Goal: Answer question/provide support

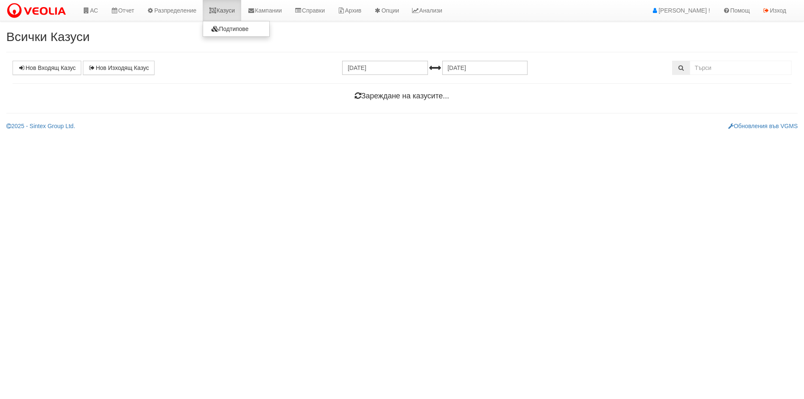
click at [228, 11] on link "Казуси" at bounding box center [222, 10] width 39 height 21
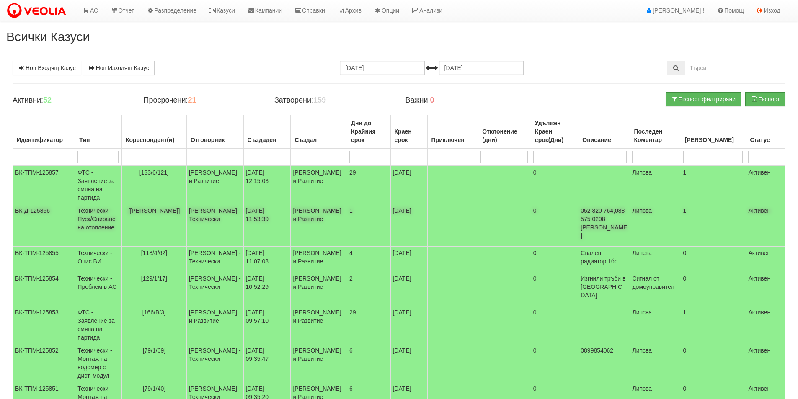
click at [166, 217] on td "[[PERSON_NAME]]" at bounding box center [153, 225] width 65 height 42
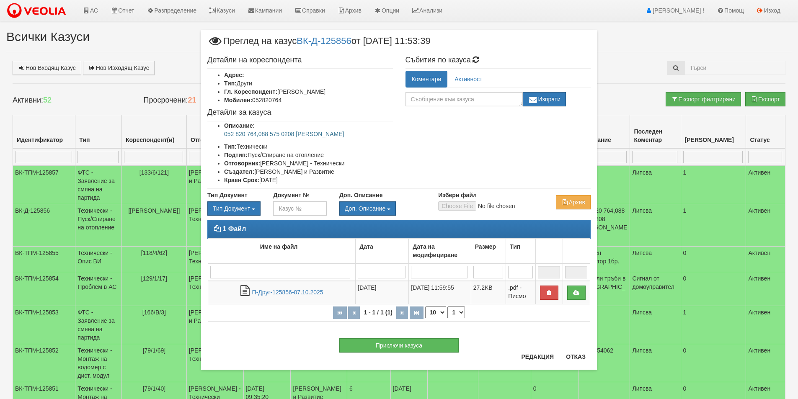
drag, startPoint x: 359, startPoint y: 133, endPoint x: 219, endPoint y: 135, distance: 140.3
click at [219, 135] on ul "Описание: 052 820 764,088 575 0208 Милена Параскова Тип: Технически Подтип: Пус…" at bounding box center [300, 152] width 186 height 63
copy p "052 820 764,088 575 0208 [PERSON_NAME]"
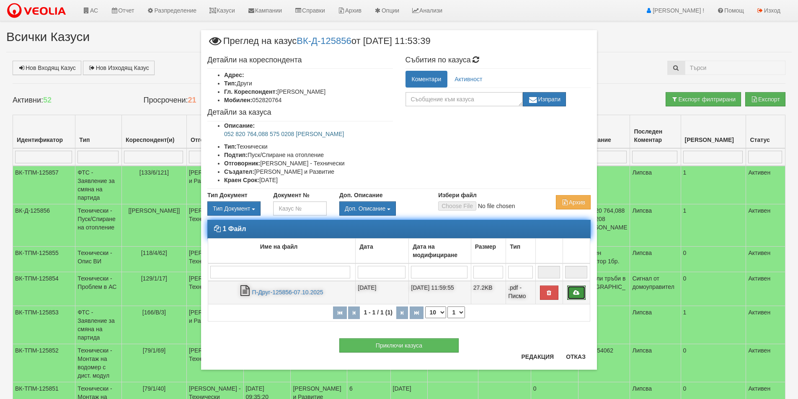
click at [581, 285] on td at bounding box center [575, 292] width 27 height 23
click at [576, 293] on icon at bounding box center [577, 293] width 8 height 6
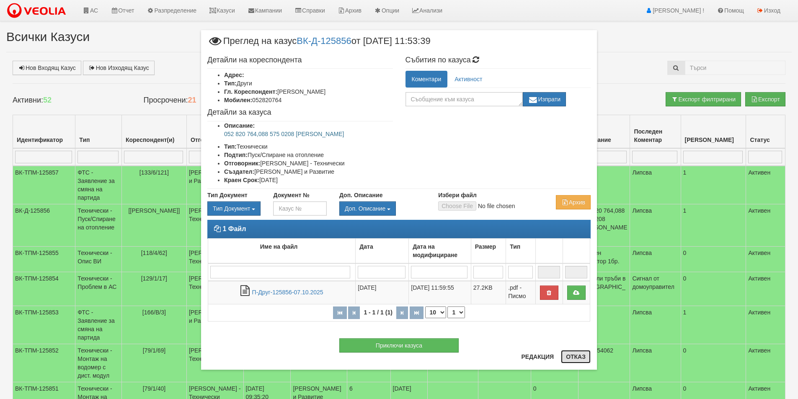
drag, startPoint x: 578, startPoint y: 356, endPoint x: 585, endPoint y: 351, distance: 9.2
click at [578, 356] on button "Отказ" at bounding box center [576, 356] width 30 height 13
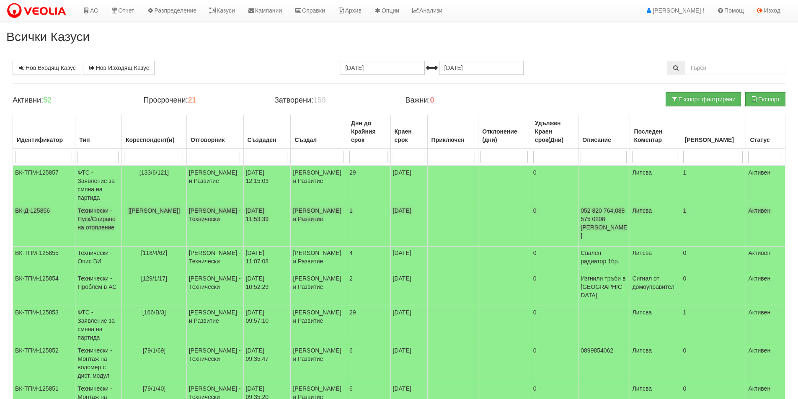
click at [243, 217] on td "[PERSON_NAME] - Технически" at bounding box center [214, 225] width 57 height 42
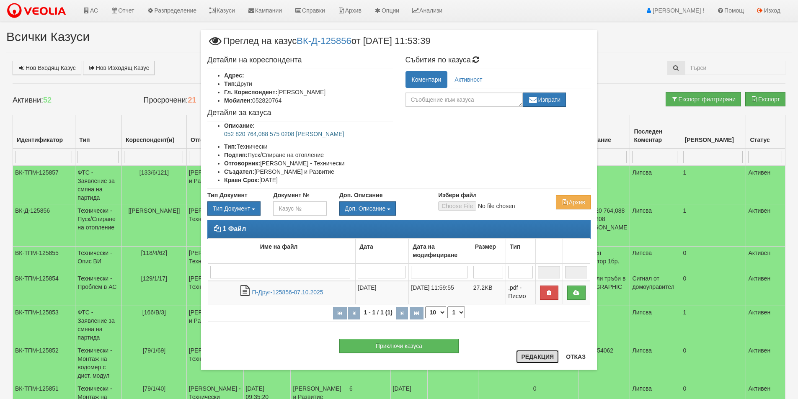
click at [537, 359] on button "Редакция" at bounding box center [537, 356] width 43 height 13
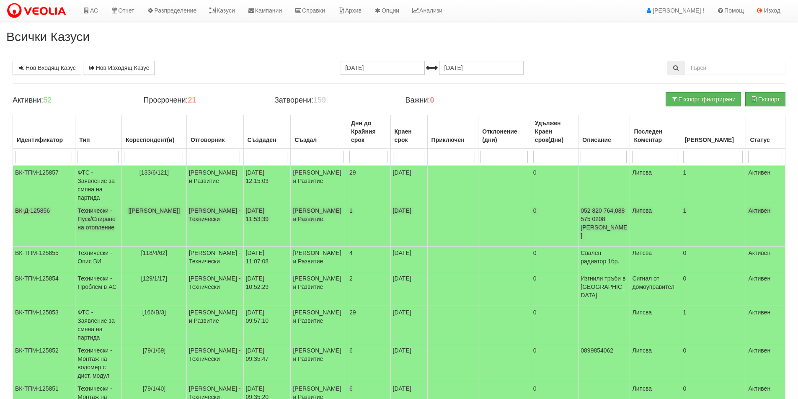
click at [290, 234] on td "[DATE] 11:53:39" at bounding box center [266, 225] width 47 height 42
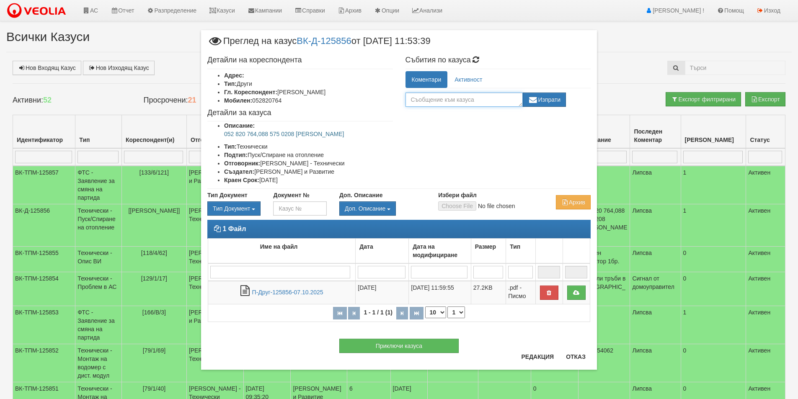
click at [449, 102] on textarea at bounding box center [463, 100] width 117 height 14
type textarea "О"
type textarea "ПУСК 13,10"
click at [553, 100] on button "Изпрати" at bounding box center [545, 100] width 44 height 14
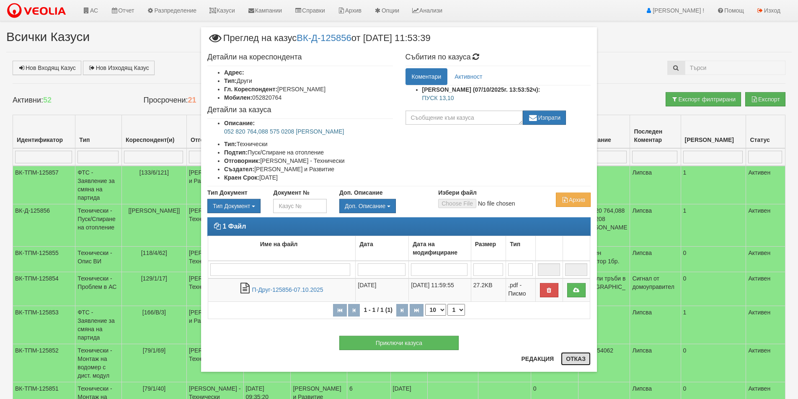
click at [580, 360] on button "Отказ" at bounding box center [576, 358] width 30 height 13
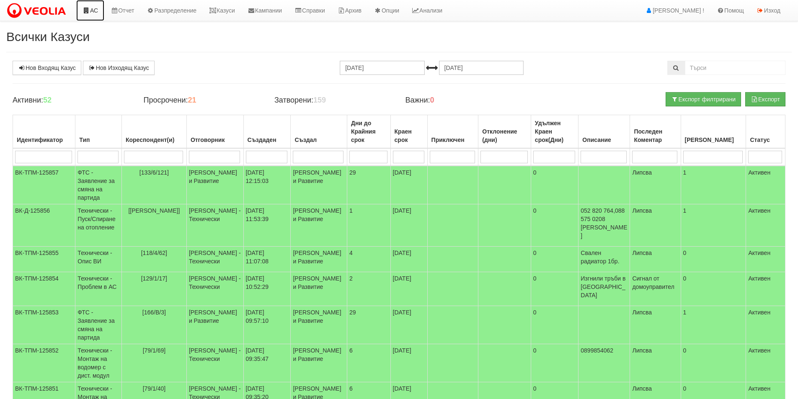
click at [102, 7] on link "АС" at bounding box center [90, 10] width 28 height 21
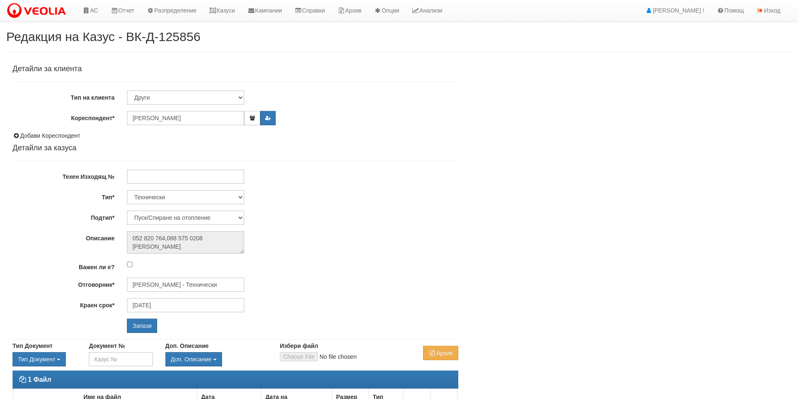
select select "Пуск/Спиране на отопление"
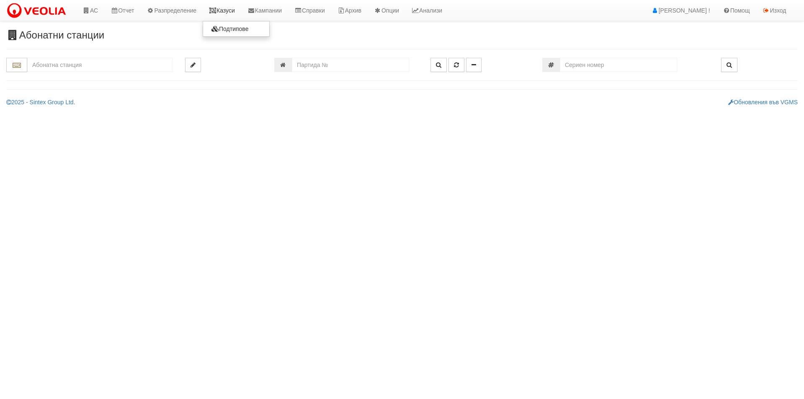
click at [231, 12] on link "Казуси" at bounding box center [222, 10] width 39 height 21
